Goal: Transaction & Acquisition: Book appointment/travel/reservation

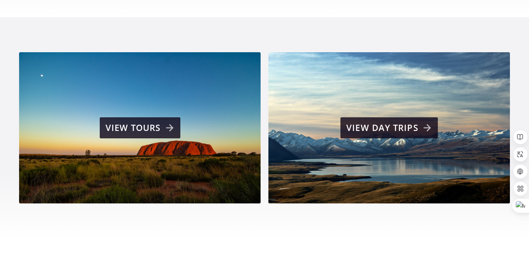
scroll to position [514, 0]
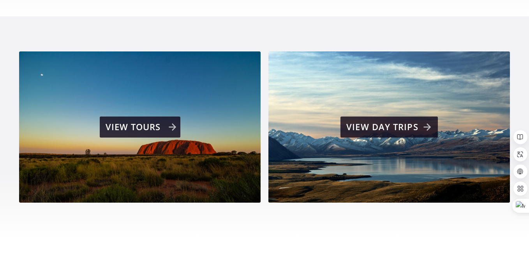
click at [114, 119] on div "View tours" at bounding box center [140, 127] width 71 height 16
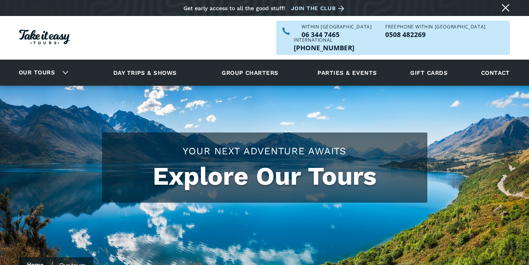
checkbox input "true"
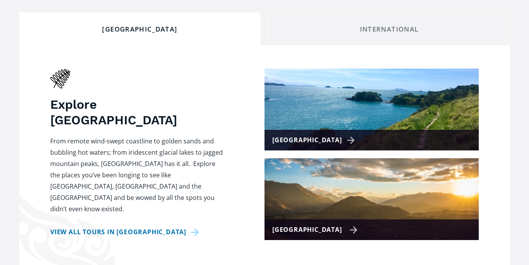
scroll to position [299, 0]
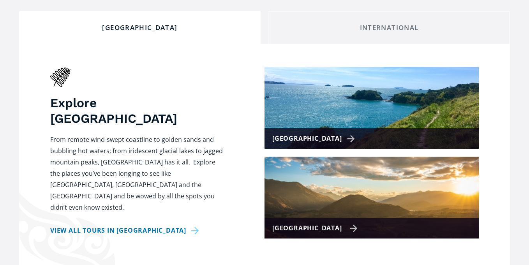
click at [297, 222] on div "[GEOGRAPHIC_DATA]" at bounding box center [314, 227] width 85 height 11
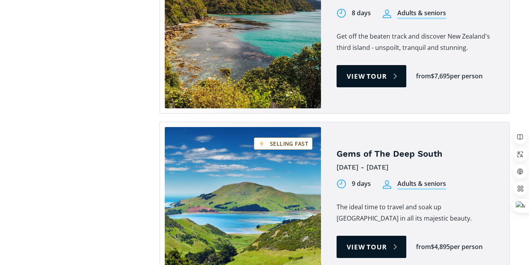
scroll to position [768, 0]
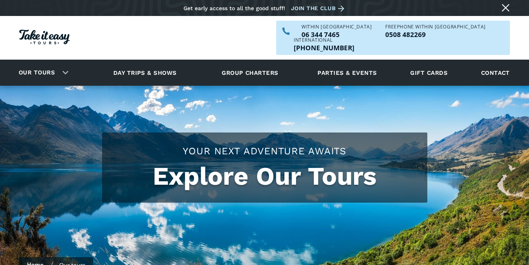
scroll to position [299, 0]
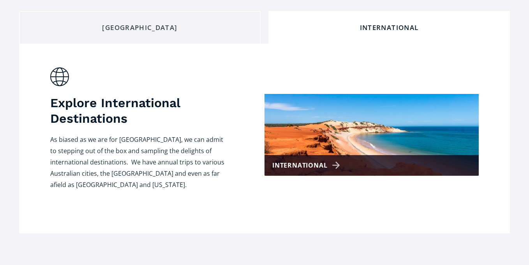
click at [204, 19] on link "[GEOGRAPHIC_DATA]" at bounding box center [139, 27] width 241 height 33
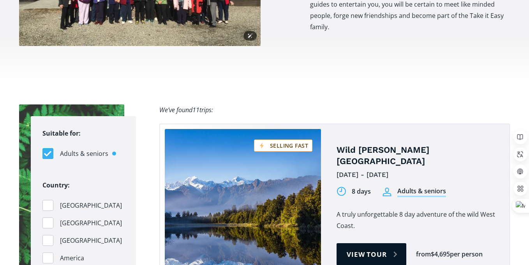
scroll to position [699, 0]
